Goal: Task Accomplishment & Management: Use online tool/utility

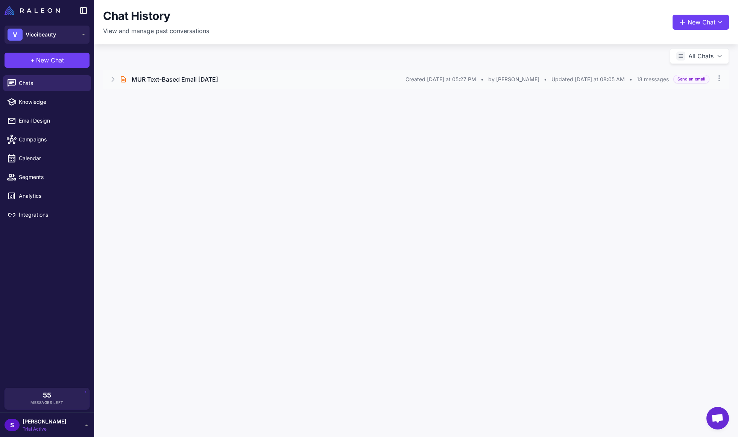
click at [115, 76] on icon at bounding box center [113, 80] width 8 height 8
click at [263, 98] on div "Excellent. I am now generating the text-based email from the brief we've finali…" at bounding box center [416, 98] width 590 height 9
click at [144, 110] on button "Open Chat" at bounding box center [138, 111] width 34 height 8
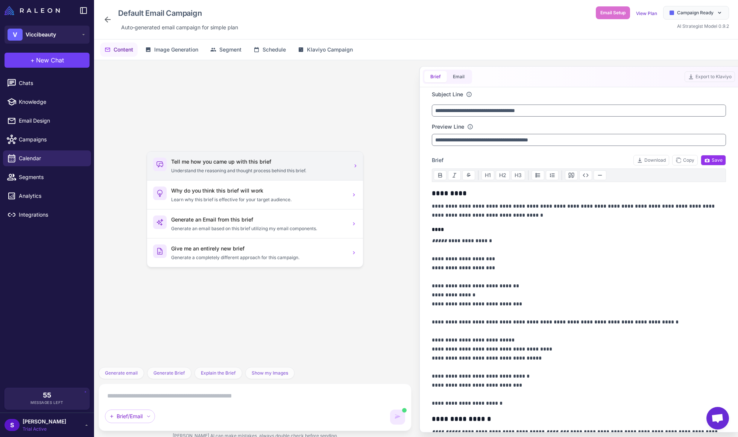
scroll to position [746, 0]
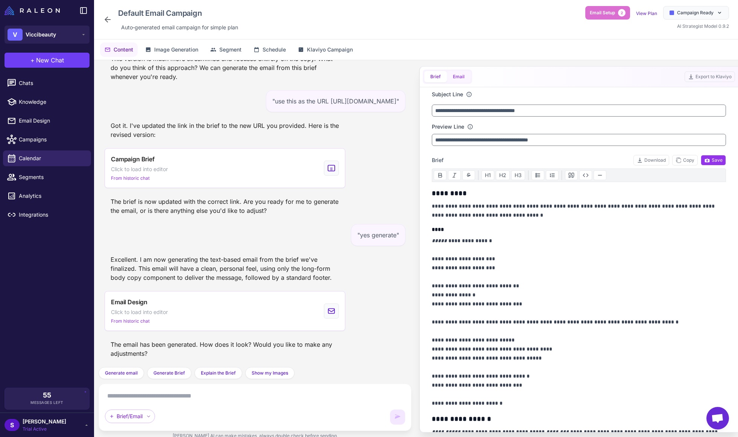
click at [463, 80] on button "Email" at bounding box center [459, 76] width 24 height 11
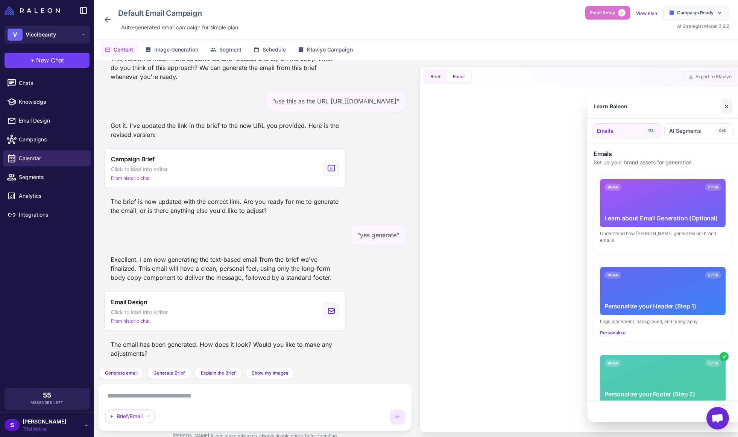
click at [730, 106] on button "✕" at bounding box center [726, 106] width 11 height 15
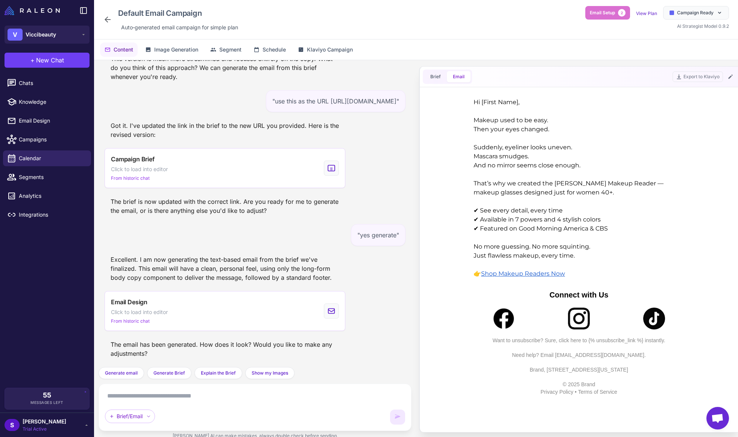
scroll to position [0, 0]
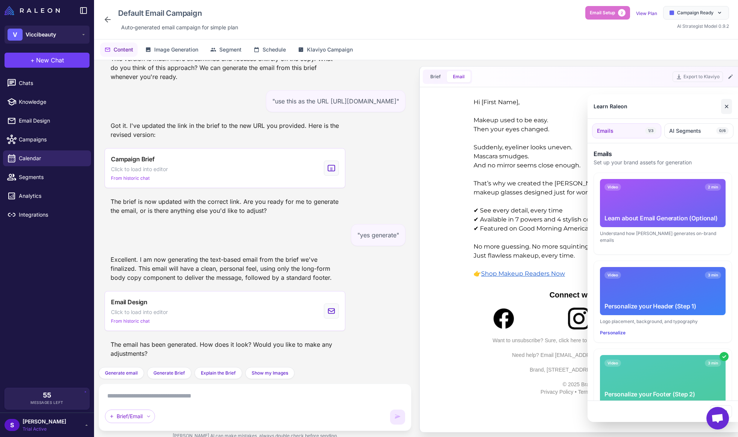
click at [726, 105] on button "✕" at bounding box center [726, 106] width 11 height 15
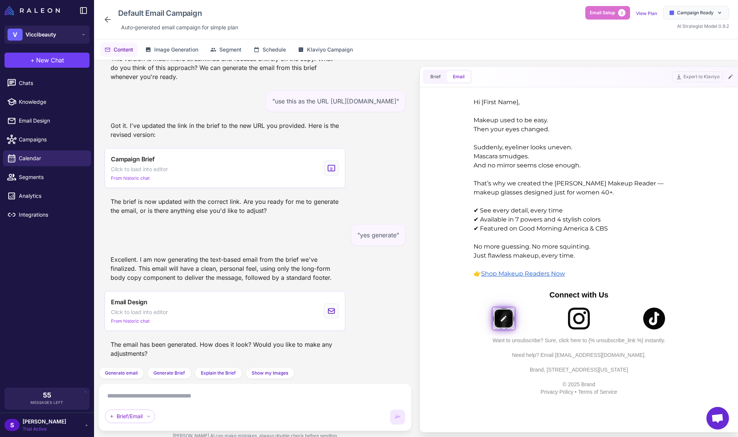
click at [505, 319] on img at bounding box center [504, 318] width 22 height 22
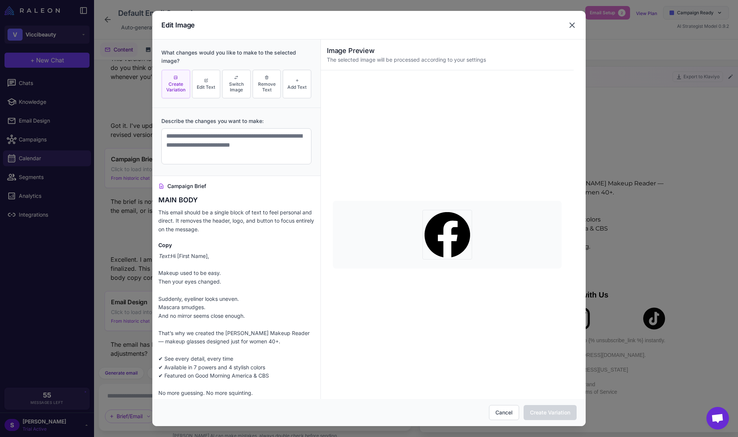
click at [574, 25] on icon at bounding box center [571, 25] width 9 height 9
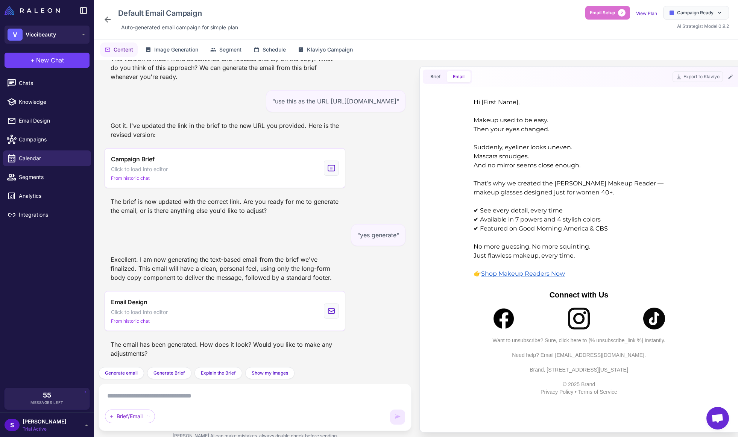
click at [589, 354] on p "Need help? Email [EMAIL_ADDRESS][DOMAIN_NAME]." at bounding box center [579, 351] width 218 height 15
click at [613, 353] on p "Need help? Email [EMAIL_ADDRESS][DOMAIN_NAME]." at bounding box center [579, 351] width 218 height 15
click at [603, 369] on p "Brand, [STREET_ADDRESS][US_STATE]" at bounding box center [579, 366] width 218 height 15
click at [568, 369] on p "Brand, [STREET_ADDRESS][US_STATE]" at bounding box center [579, 366] width 218 height 15
click at [539, 368] on p "Brand, [STREET_ADDRESS][US_STATE]" at bounding box center [579, 366] width 218 height 15
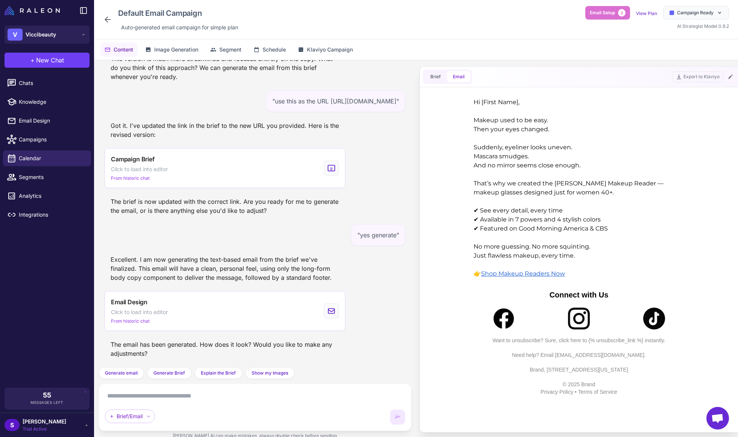
click at [140, 400] on textarea at bounding box center [255, 396] width 300 height 12
click at [138, 399] on textarea at bounding box center [255, 396] width 300 height 12
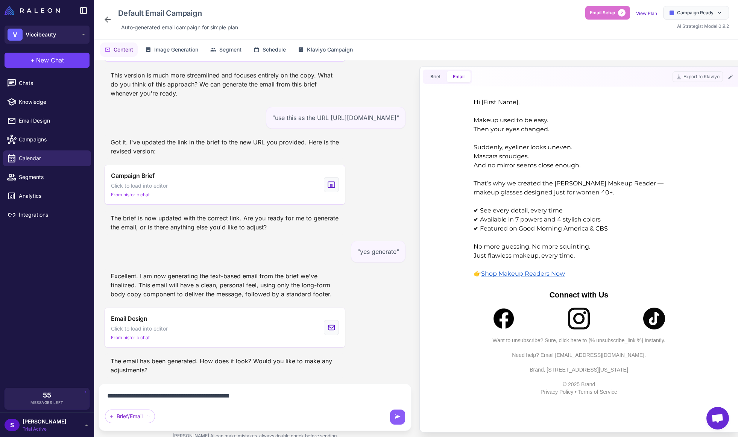
click at [233, 394] on textarea "**********" at bounding box center [255, 396] width 300 height 12
type textarea "**********"
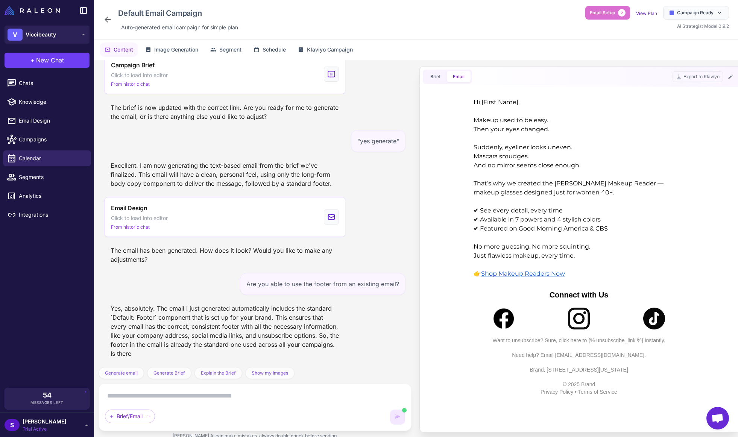
scroll to position [849, 0]
